Goal: Learn about a topic

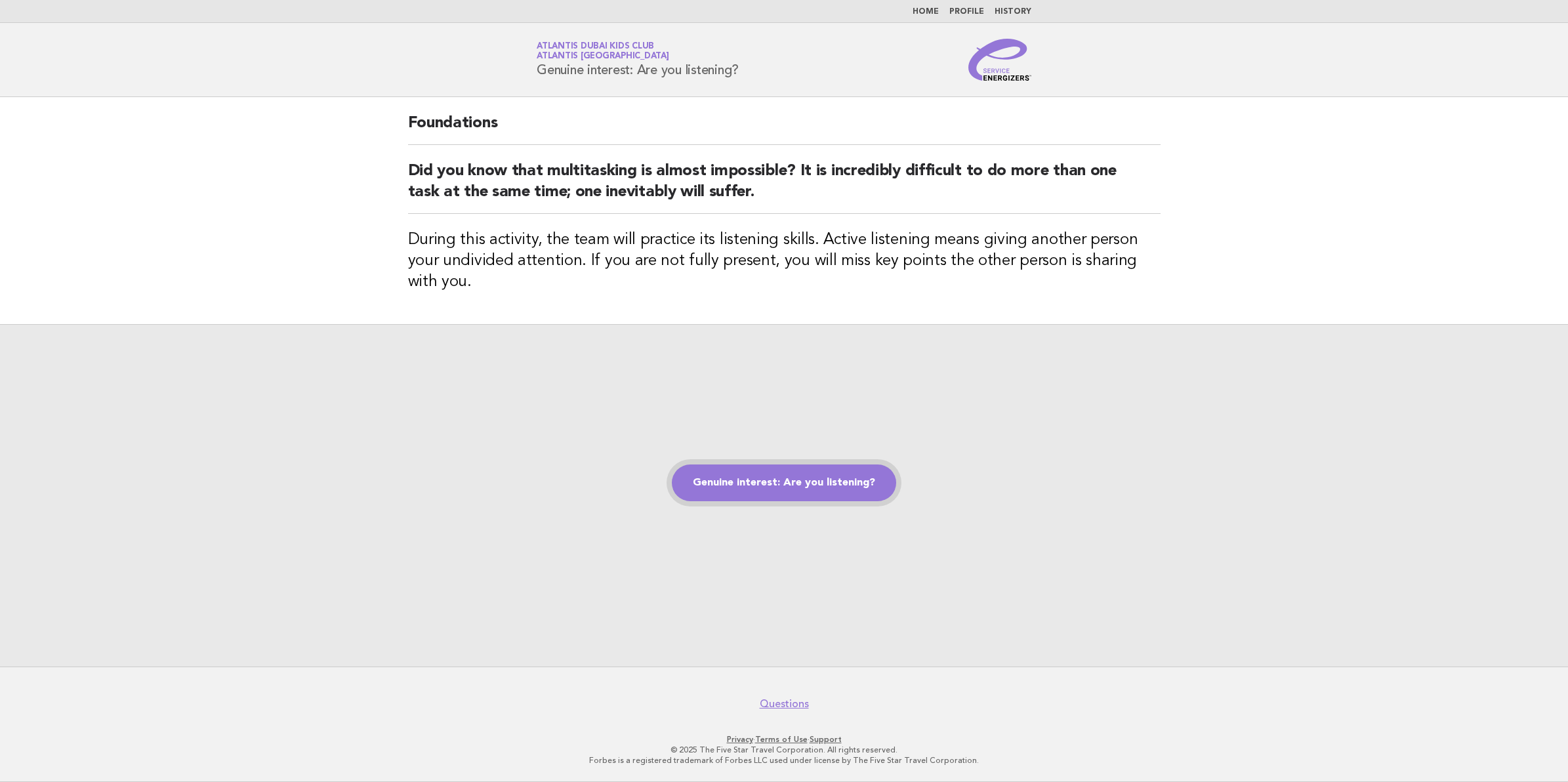
click at [841, 482] on link "Genuine interest: Are you listening?" at bounding box center [783, 482] width 224 height 36
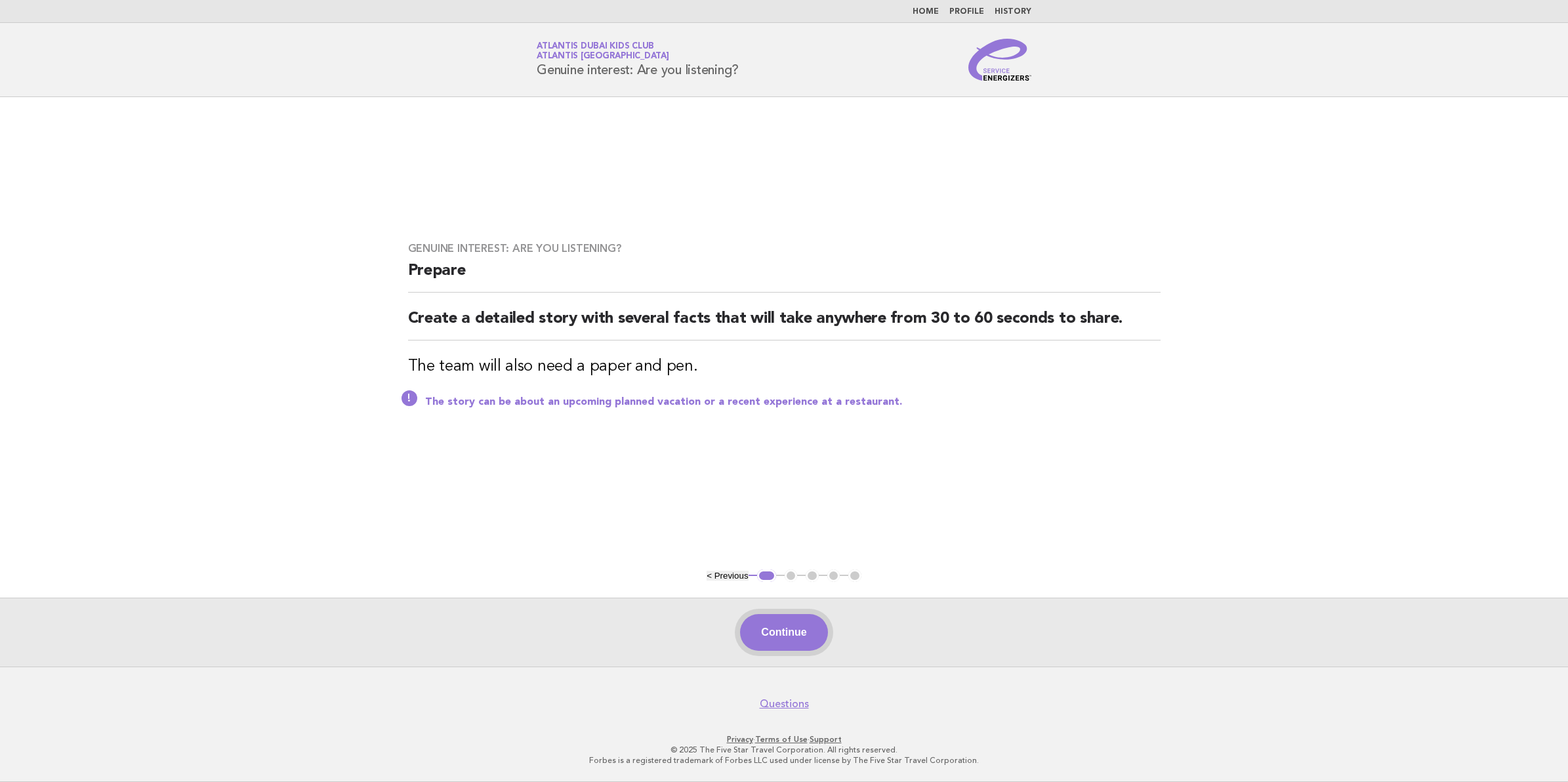
click at [786, 631] on button "Continue" at bounding box center [783, 632] width 87 height 36
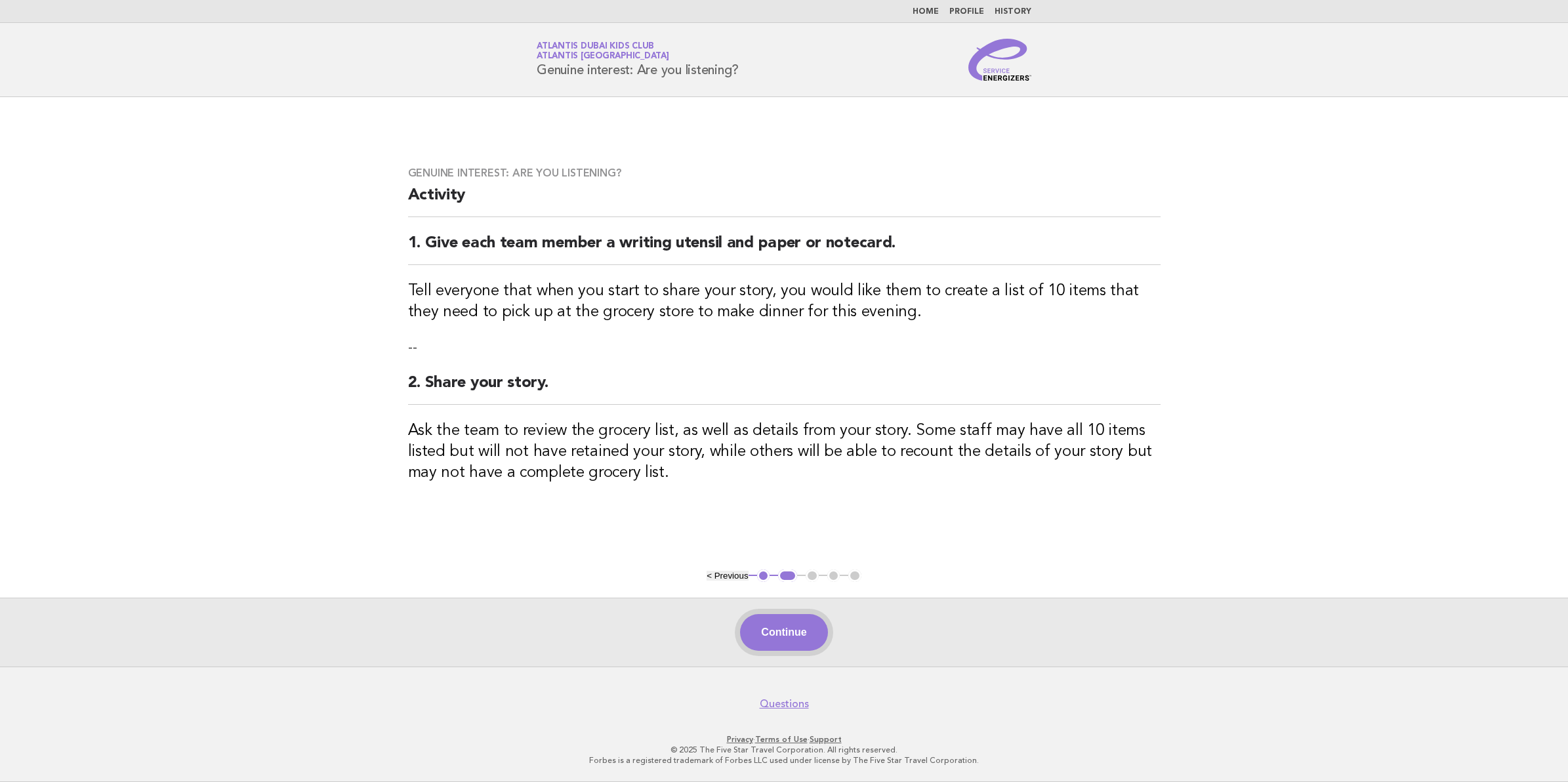
click at [800, 648] on button "Continue" at bounding box center [783, 632] width 87 height 36
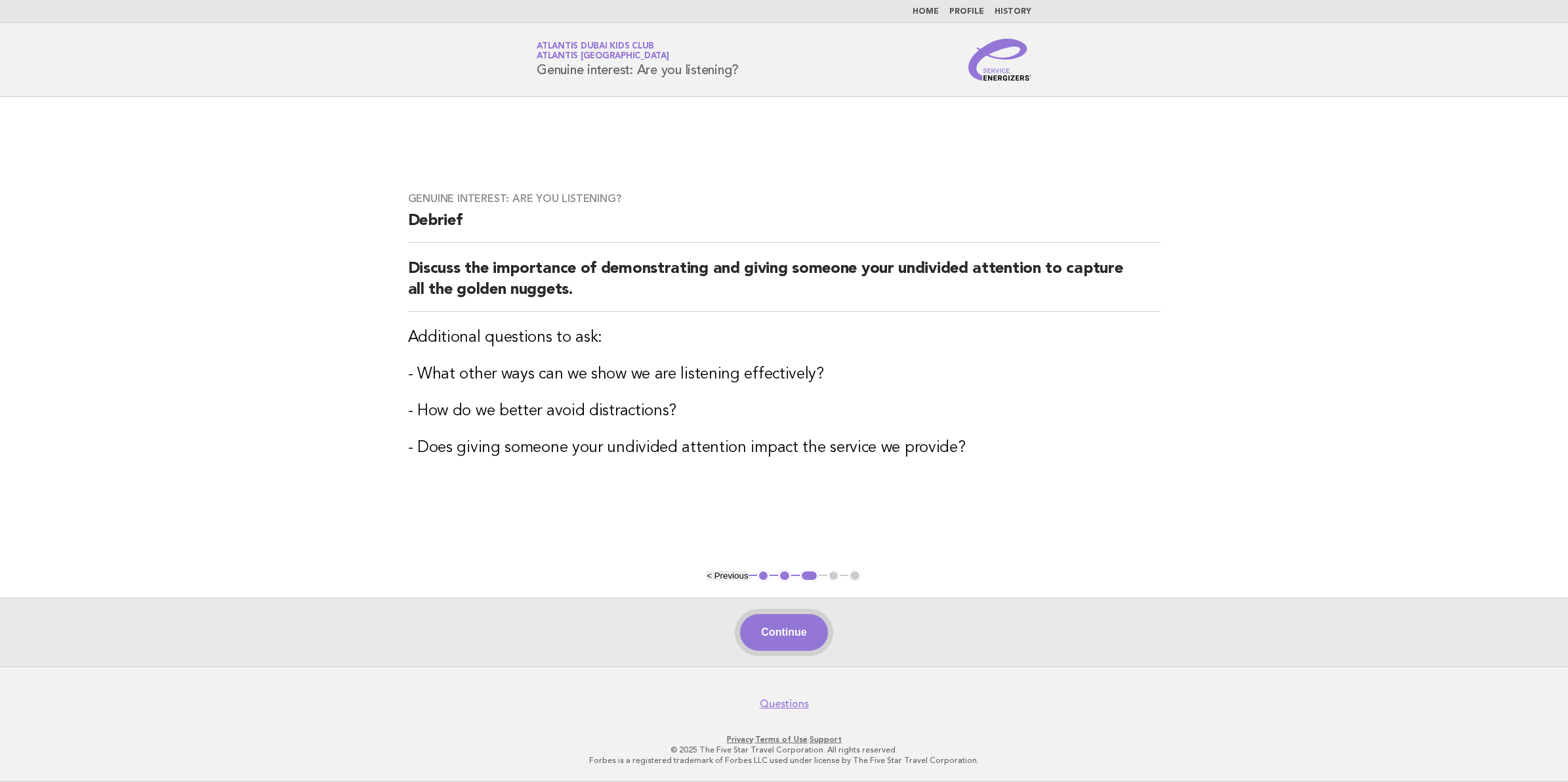
click at [808, 638] on button "Continue" at bounding box center [783, 632] width 87 height 36
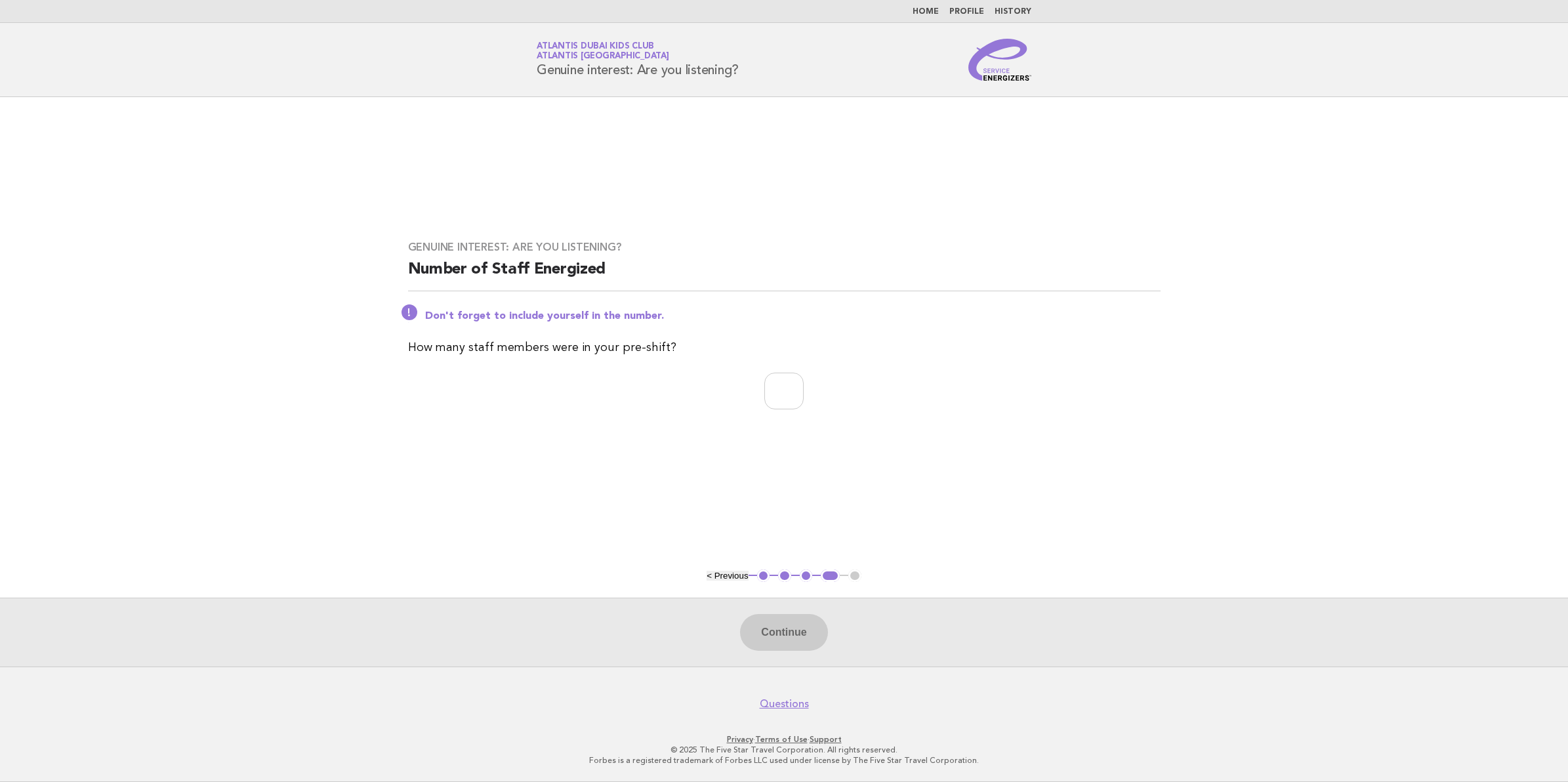
click at [796, 358] on div "Genuine interest: Are you listening? Number of Staff Energized Don't forget to …" at bounding box center [784, 333] width 784 height 216
click at [782, 401] on input "number" at bounding box center [783, 391] width 40 height 36
type input "**"
click at [786, 634] on button "Continue" at bounding box center [783, 632] width 87 height 36
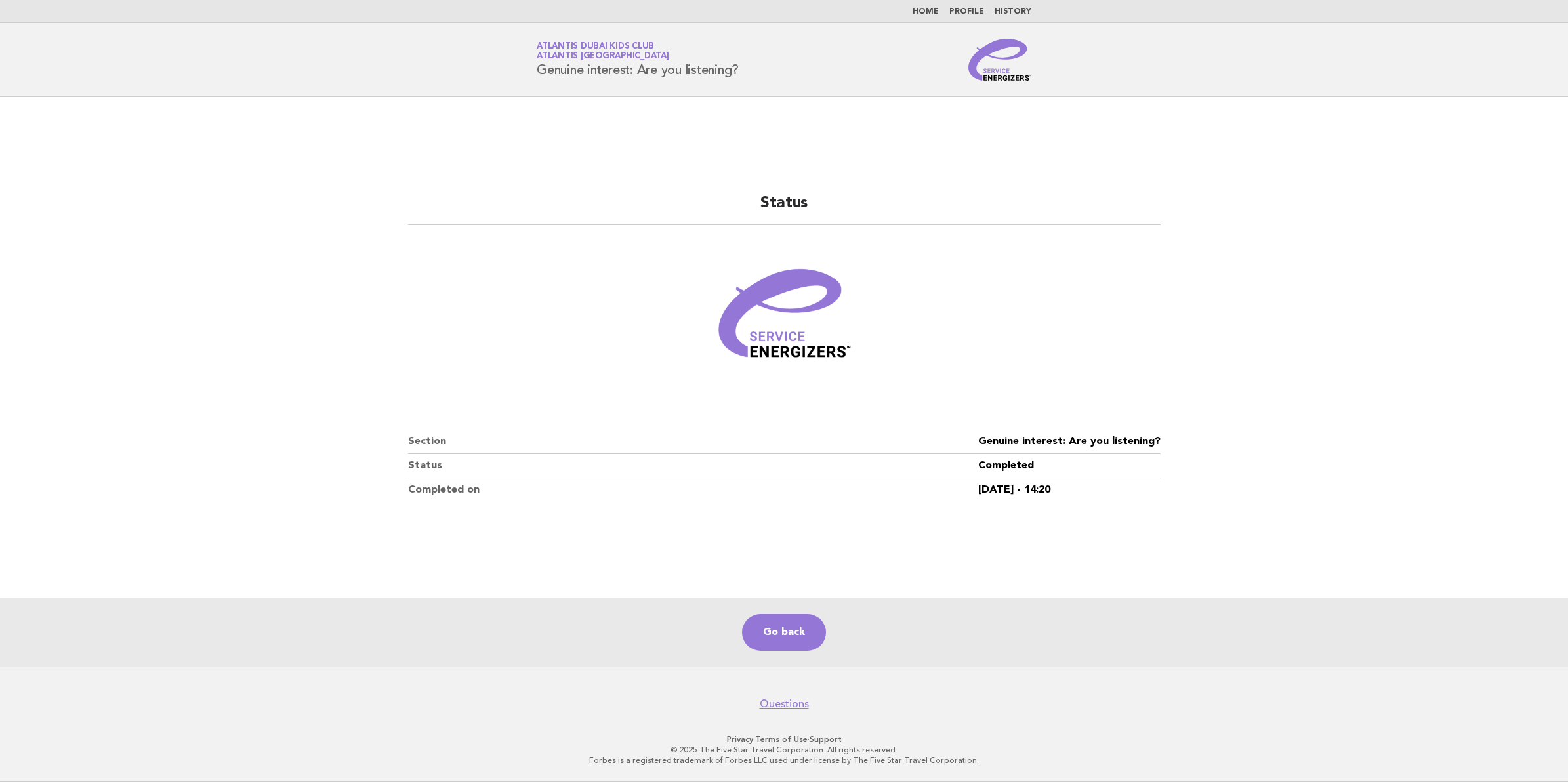
click at [152, 277] on main "Status Section Genuine interest: Are you listening? Status Completed Completed …" at bounding box center [784, 382] width 1568 height 570
